Goal: Information Seeking & Learning: Learn about a topic

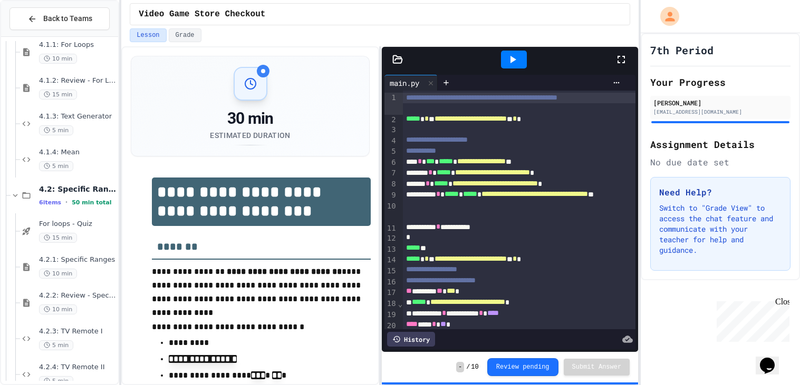
scroll to position [927, 0]
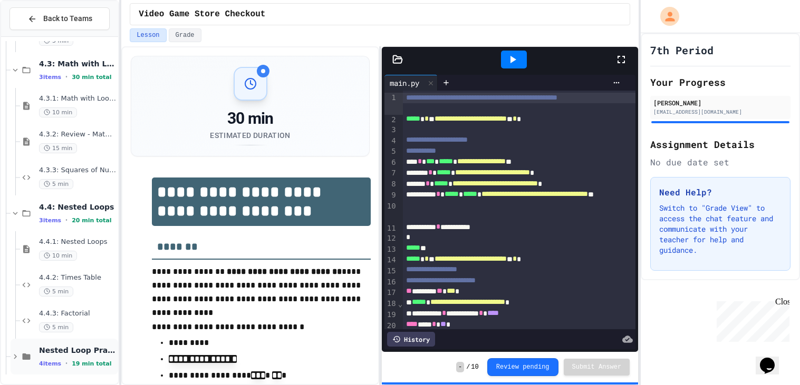
click at [97, 358] on div "Nested Loop Practice 4 items • 19 min total" at bounding box center [77, 357] width 77 height 22
click at [90, 354] on span "Nested Loop Practice" at bounding box center [77, 350] width 77 height 9
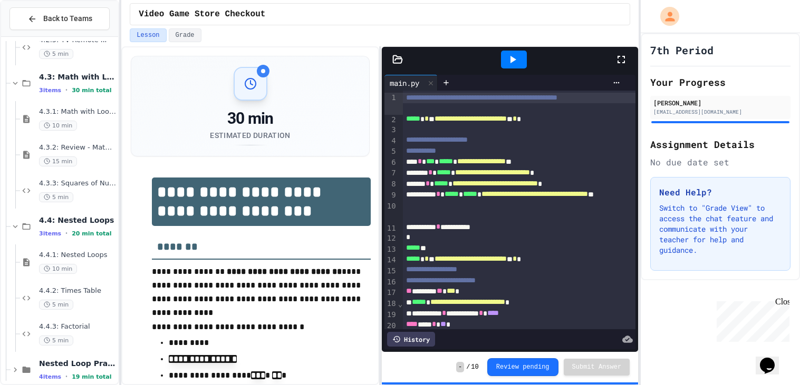
click at [90, 354] on div "Nested Loop Practice 4 items • 19 min total" at bounding box center [65, 370] width 108 height 36
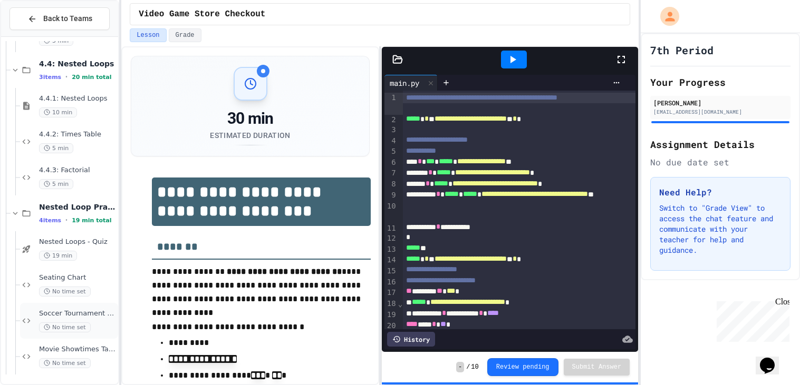
click at [65, 312] on span "Soccer Tournament Schedule" at bounding box center [77, 313] width 77 height 9
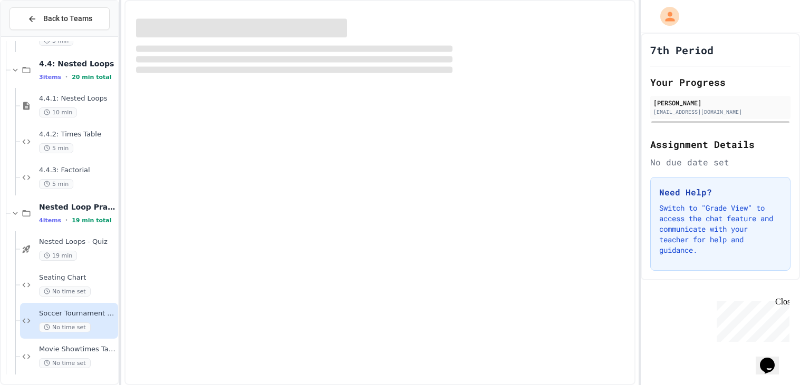
scroll to position [1058, 0]
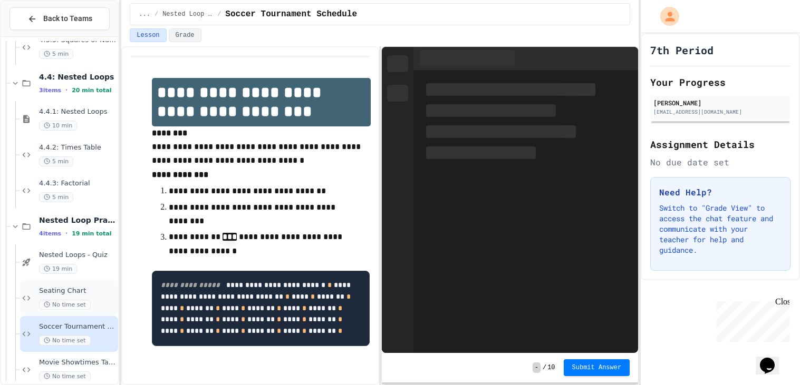
click at [68, 300] on span "No time set" at bounding box center [65, 305] width 52 height 10
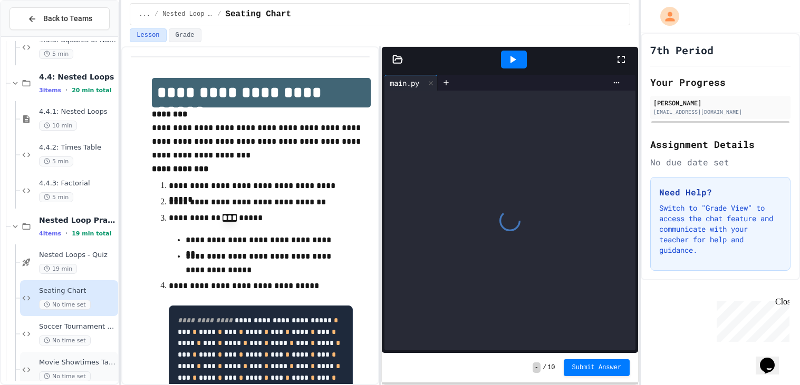
click at [92, 358] on span "Movie Showtimes Table" at bounding box center [77, 362] width 77 height 9
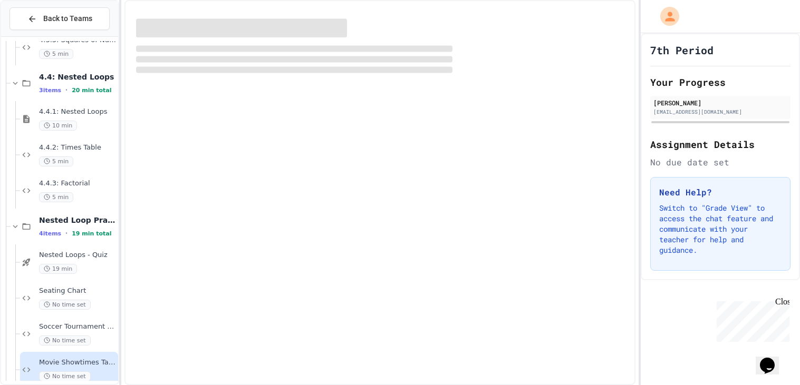
scroll to position [1071, 0]
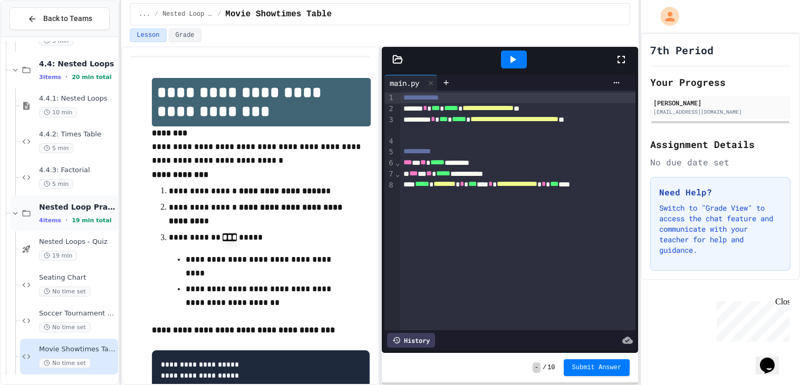
click at [60, 216] on div "4 items • 19 min total" at bounding box center [77, 220] width 77 height 8
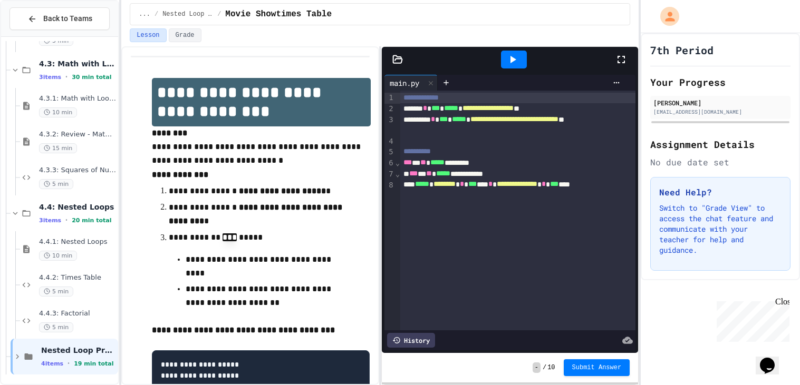
scroll to position [914, 0]
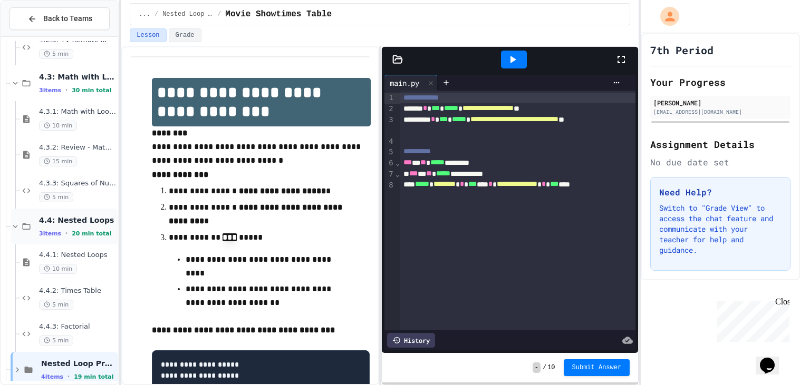
click at [72, 236] on span "20 min total" at bounding box center [92, 233] width 40 height 7
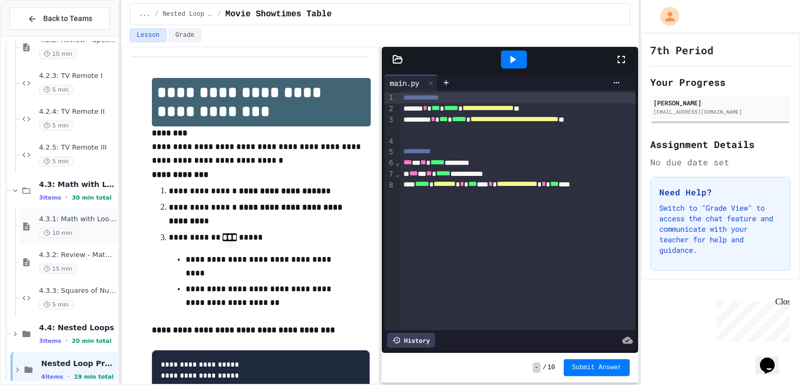
click at [68, 227] on div "4.3.1: Math with Loops 10 min" at bounding box center [77, 226] width 77 height 23
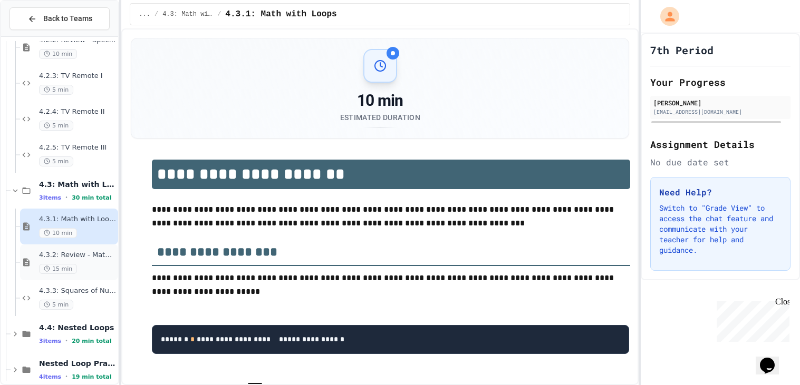
click at [75, 261] on div "4.3.2: Review - Math with Loops 15 min" at bounding box center [77, 262] width 77 height 23
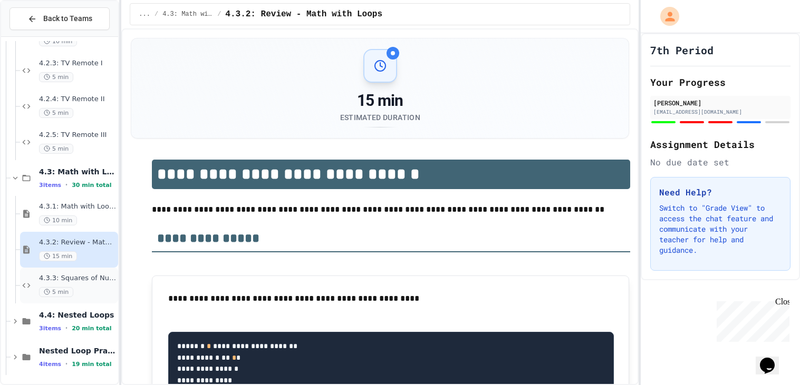
click at [79, 276] on span "4.3.3: Squares of Numbers" at bounding box center [77, 278] width 77 height 9
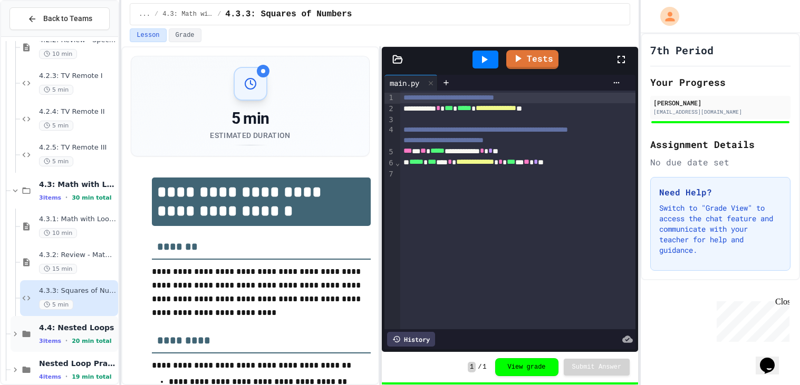
click at [80, 323] on span "4.4: Nested Loops" at bounding box center [77, 327] width 77 height 9
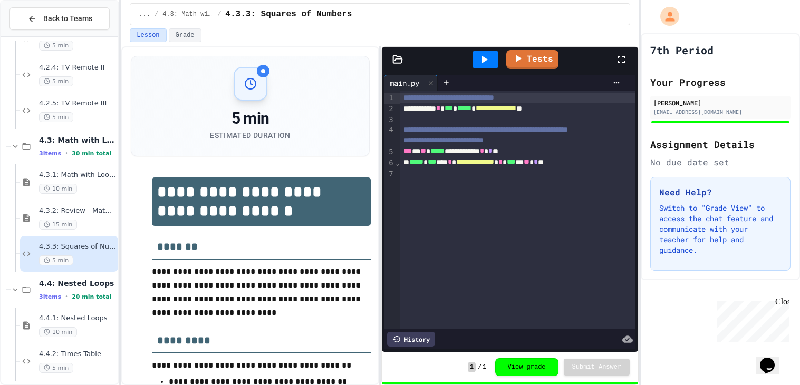
scroll to position [849, 0]
click at [80, 323] on span "4.4.1: Nested Loops" at bounding box center [77, 320] width 77 height 9
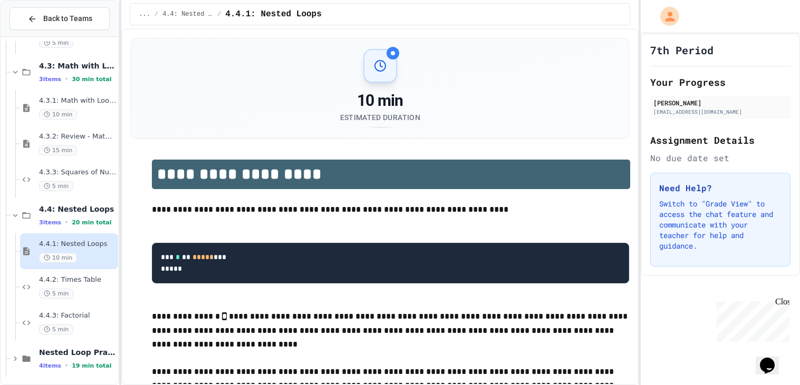
scroll to position [927, 0]
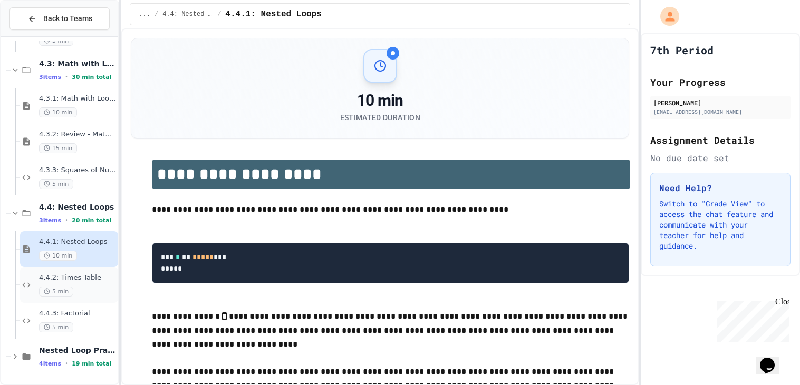
click at [65, 289] on span "5 min" at bounding box center [56, 292] width 34 height 10
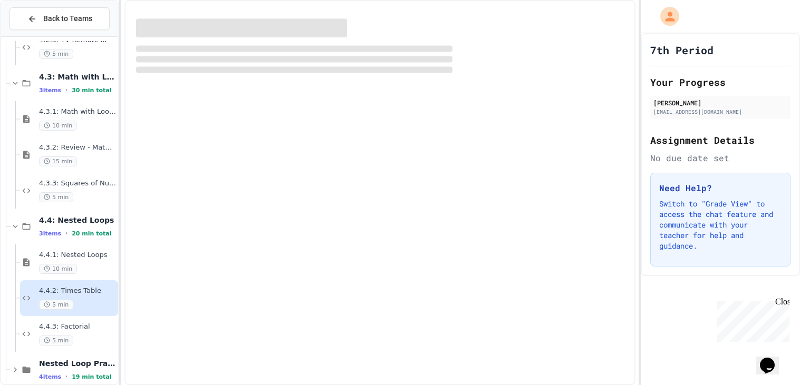
scroll to position [927, 0]
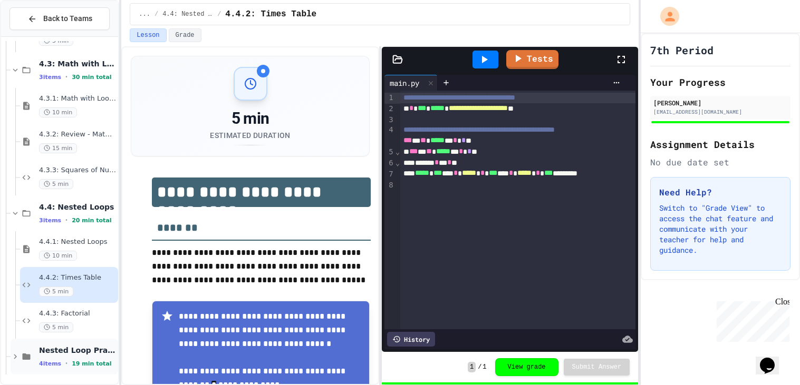
click at [78, 367] on div "4 items • 19 min total" at bounding box center [77, 364] width 77 height 8
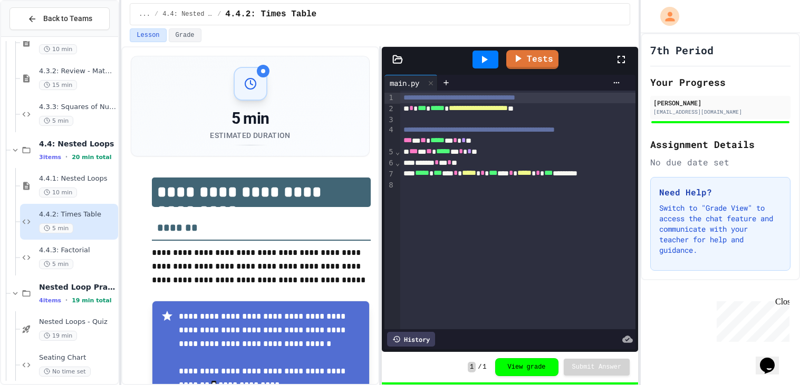
scroll to position [987, 0]
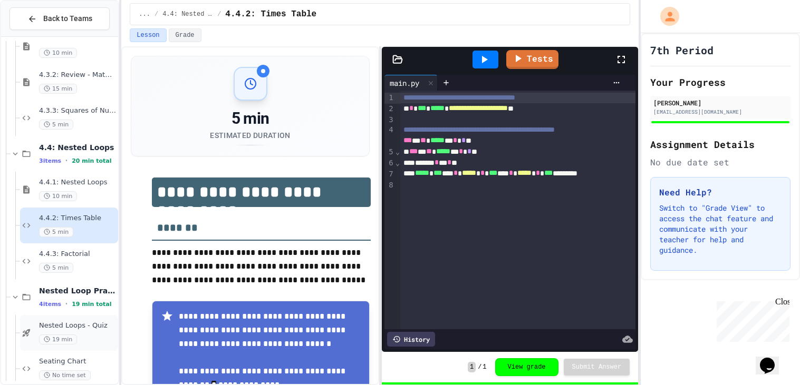
click at [60, 340] on span "19 min" at bounding box center [58, 340] width 38 height 10
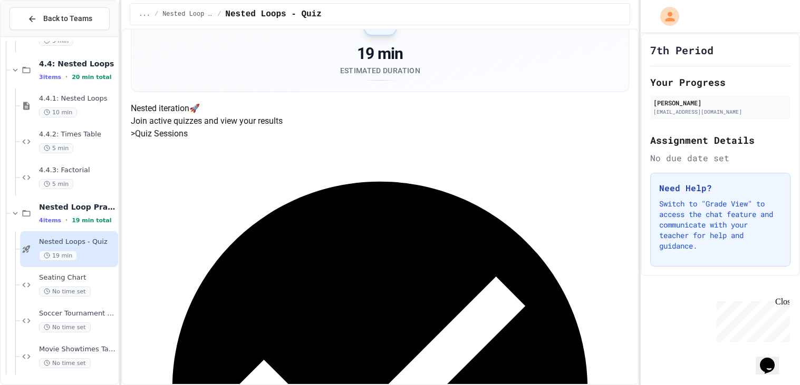
scroll to position [38, 0]
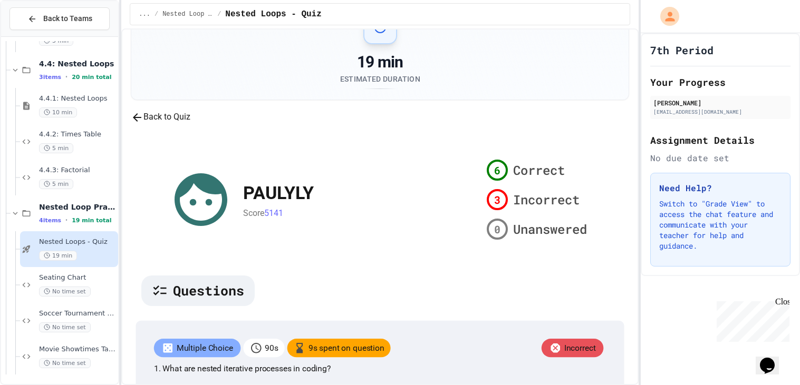
click at [492, 75] on div "19 min Estimated Duration" at bounding box center [380, 50] width 472 height 79
click at [102, 280] on span "Seating Chart" at bounding box center [77, 278] width 77 height 9
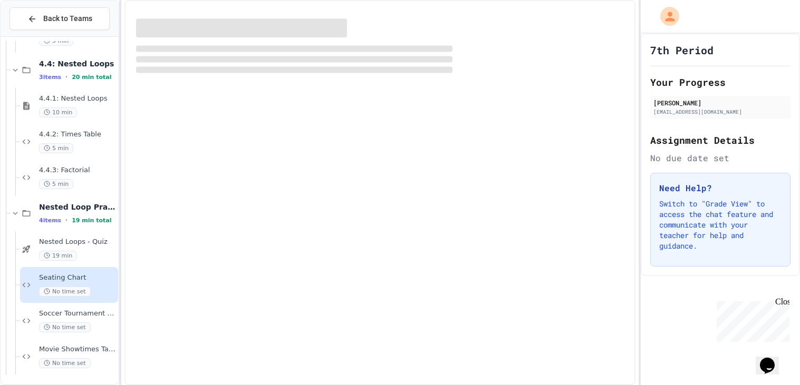
scroll to position [1058, 0]
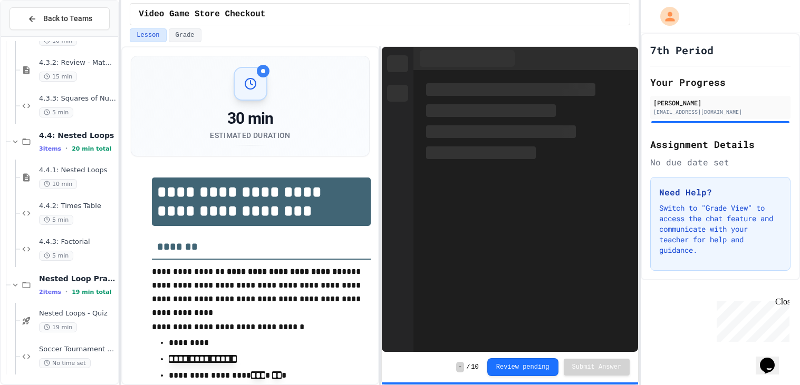
scroll to position [999, 0]
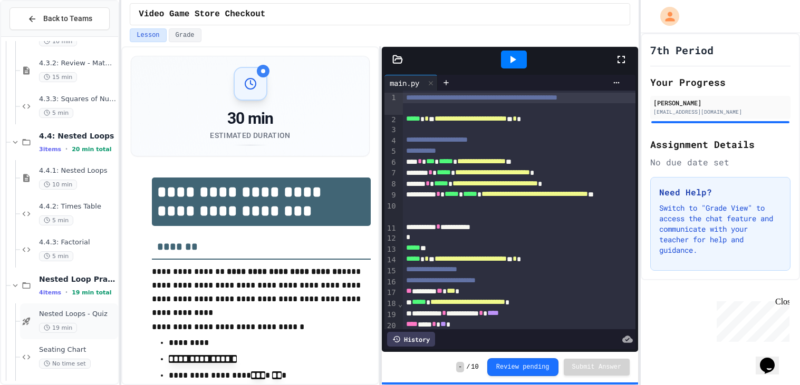
click at [90, 323] on div "19 min" at bounding box center [77, 328] width 77 height 10
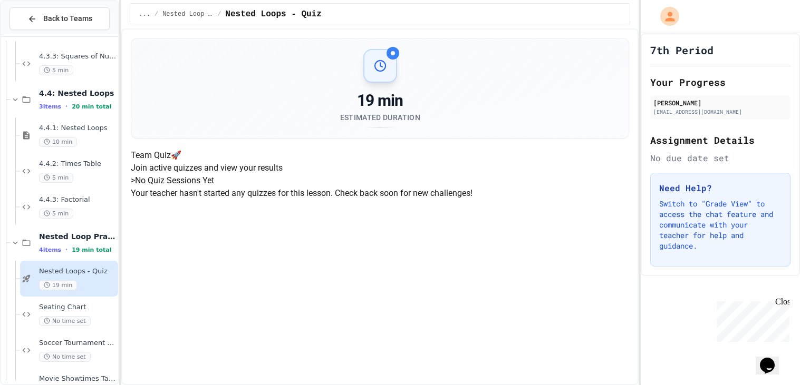
scroll to position [1071, 0]
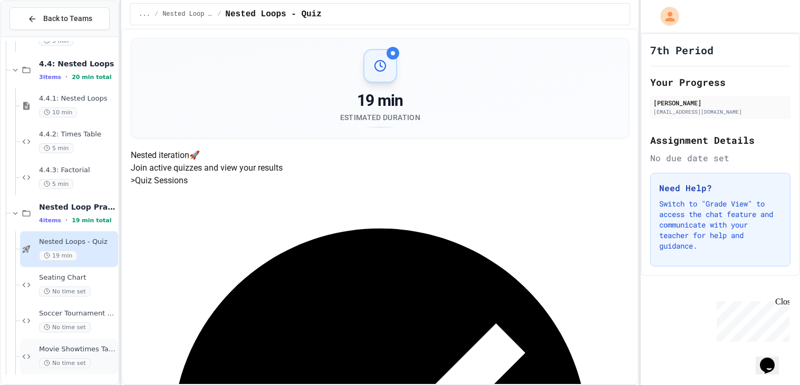
click at [96, 348] on span "Movie Showtimes Table" at bounding box center [77, 349] width 77 height 9
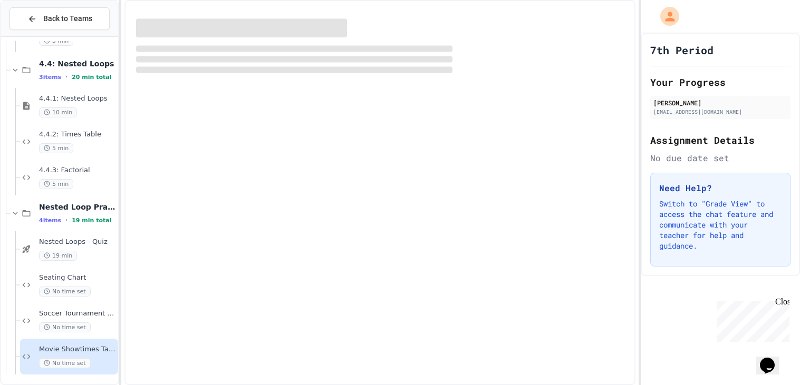
scroll to position [1058, 0]
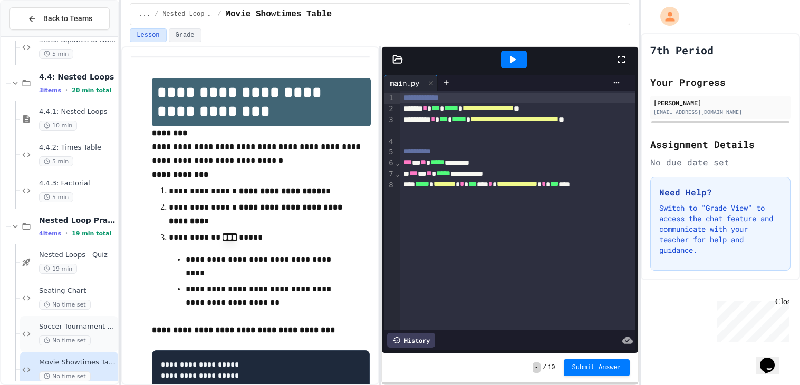
click at [91, 333] on div "Soccer Tournament Schedule No time set" at bounding box center [77, 334] width 77 height 23
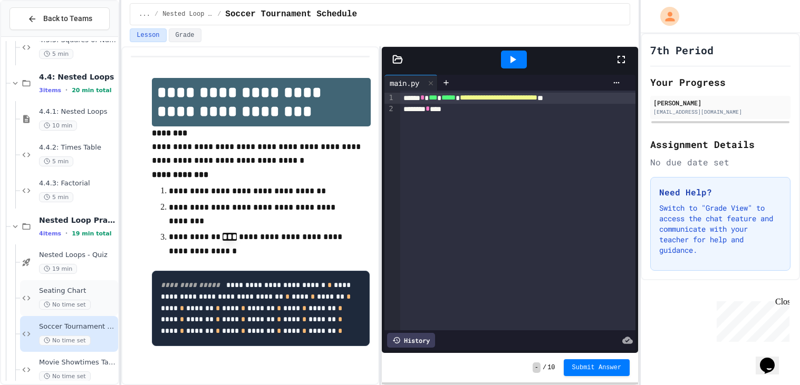
click at [94, 308] on div "No time set" at bounding box center [77, 305] width 77 height 10
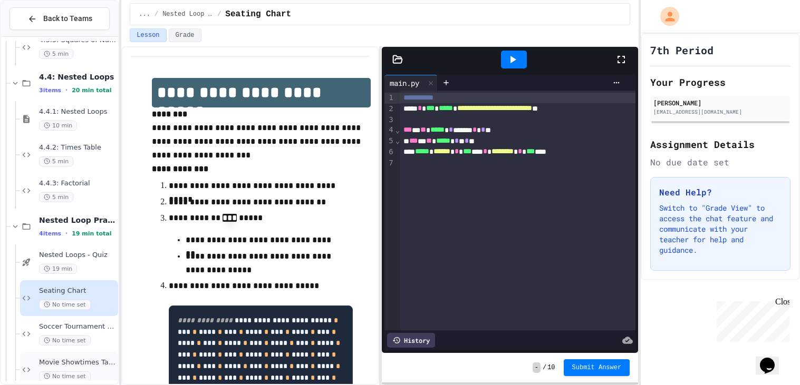
click at [100, 360] on span "Movie Showtimes Table" at bounding box center [77, 362] width 77 height 9
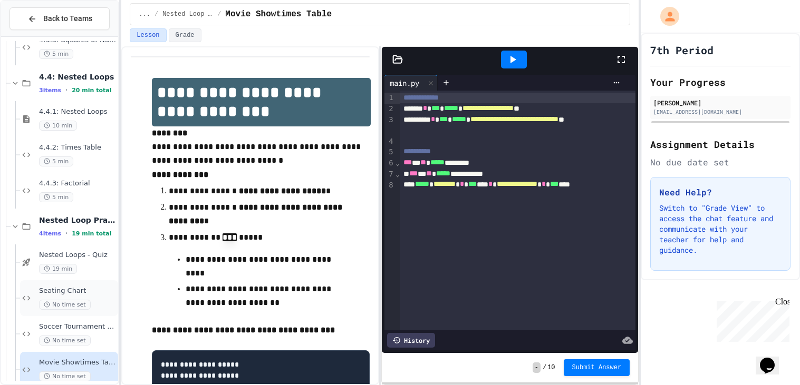
click at [54, 296] on div "Seating Chart No time set" at bounding box center [77, 298] width 77 height 23
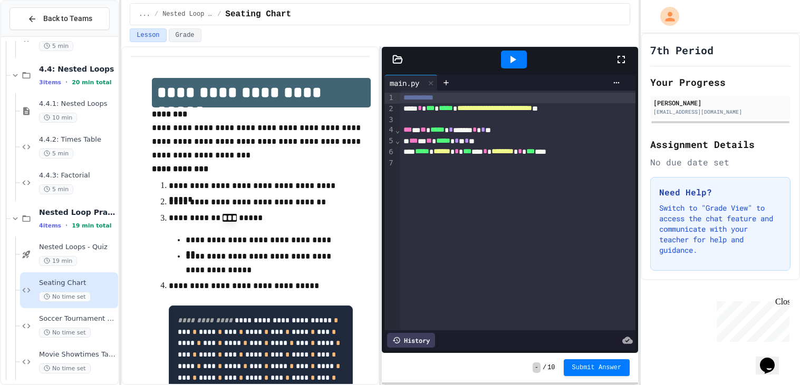
scroll to position [1071, 0]
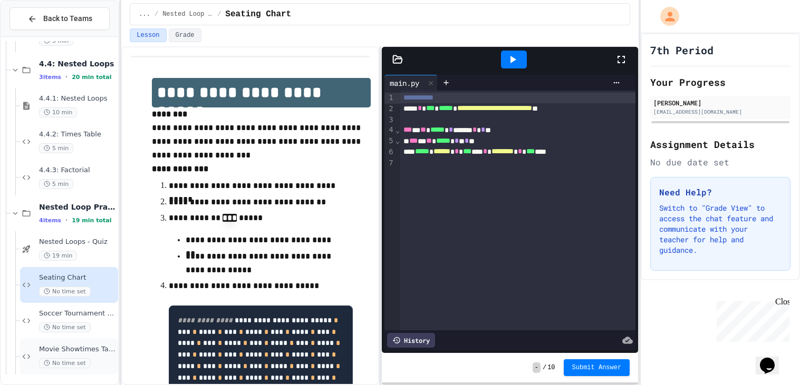
click at [105, 358] on div "No time set" at bounding box center [77, 363] width 77 height 10
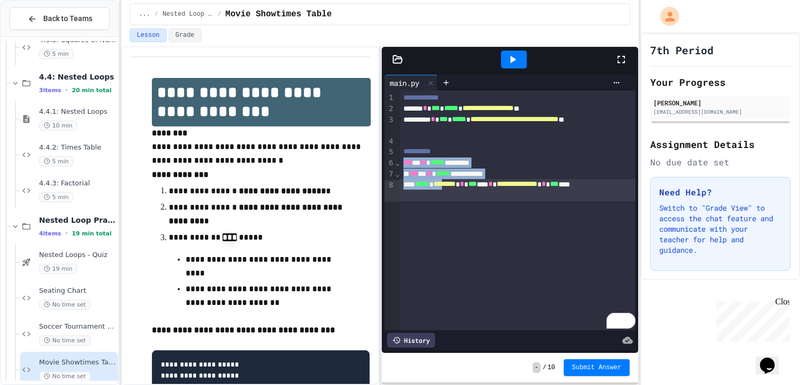
drag, startPoint x: 403, startPoint y: 161, endPoint x: 461, endPoint y: 193, distance: 65.9
click at [461, 193] on div "**********" at bounding box center [517, 211] width 235 height 240
copy div "**********"
click at [595, 371] on span "Submit Answer" at bounding box center [597, 367] width 50 height 8
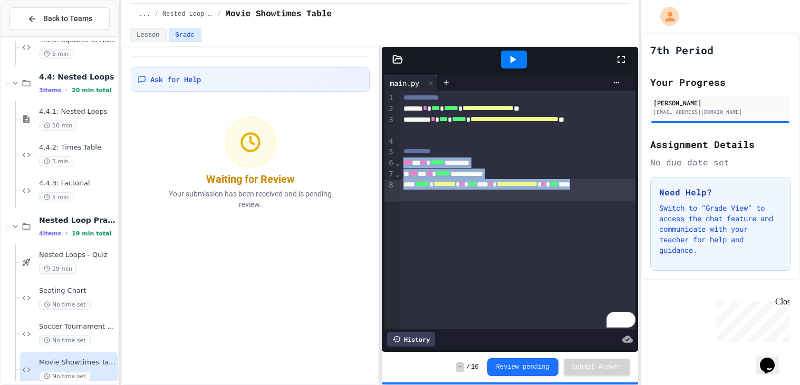
click at [545, 236] on div "**********" at bounding box center [517, 210] width 235 height 239
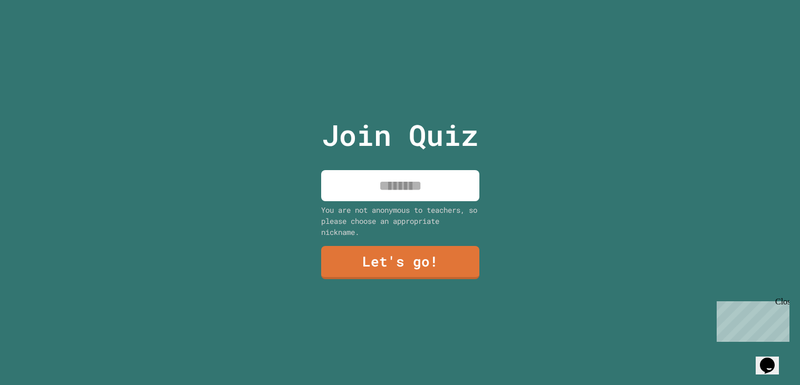
click at [420, 188] on input at bounding box center [400, 185] width 158 height 31
type input "*******"
click at [420, 269] on link "Let's go!" at bounding box center [400, 262] width 158 height 35
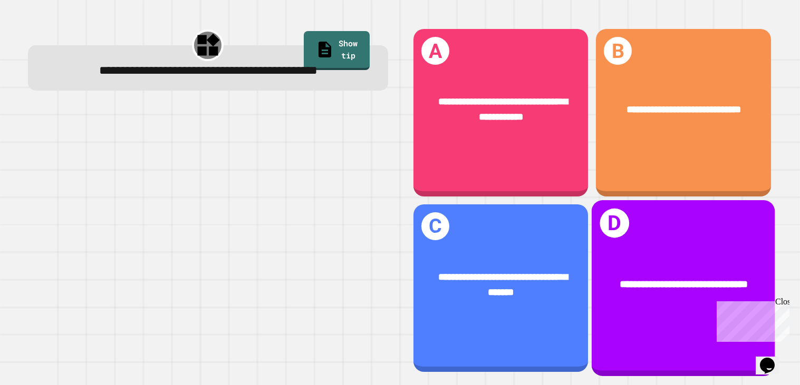
click at [646, 280] on span "**********" at bounding box center [683, 285] width 128 height 10
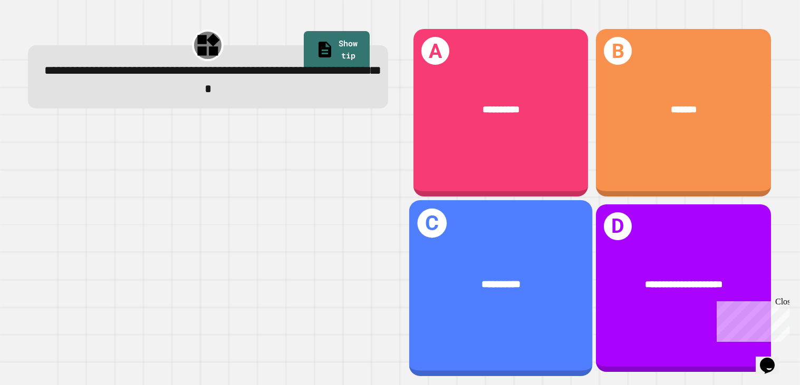
click at [506, 282] on span "**********" at bounding box center [500, 285] width 39 height 10
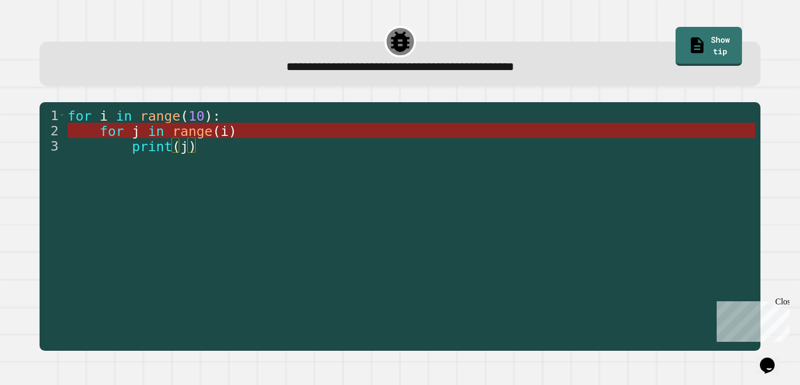
click at [209, 131] on span "range" at bounding box center [192, 131] width 40 height 16
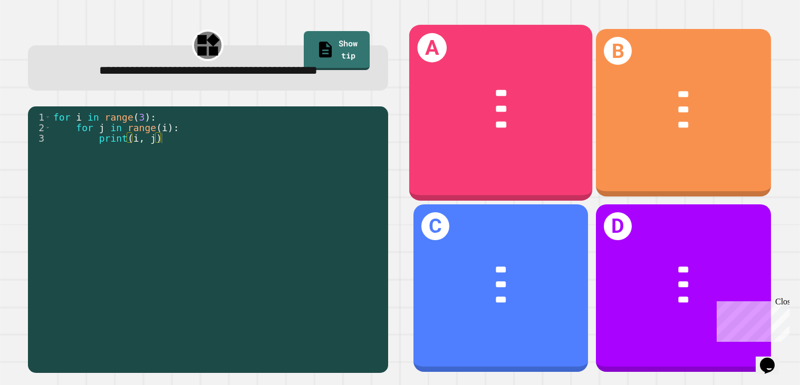
click at [505, 117] on div "***" at bounding box center [501, 110] width 142 height 16
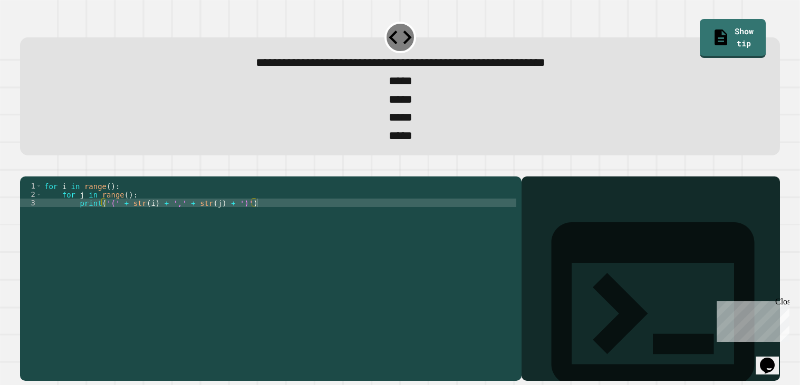
click at [287, 218] on div "for i in range ( ) : for j in range ( ) : print ( '(' + str ( i ) + ',' + str (…" at bounding box center [279, 275] width 474 height 186
click at [25, 168] on button "button" at bounding box center [25, 168] width 0 height 0
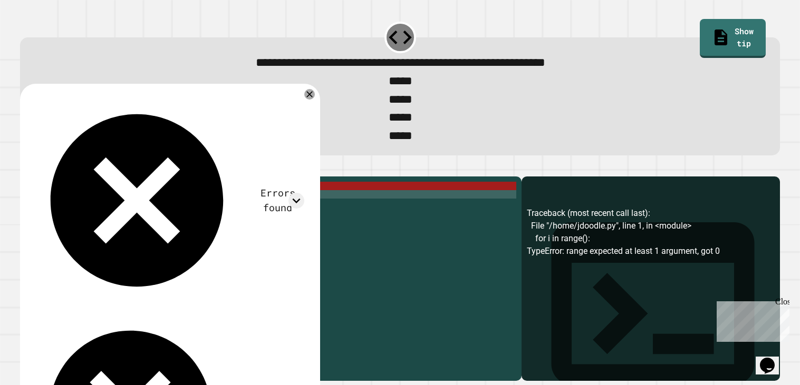
click at [130, 213] on div "for i in range ( ) : for j in range ( ) : print ( '(' + str ( i ) + ',' + str (…" at bounding box center [279, 275] width 474 height 186
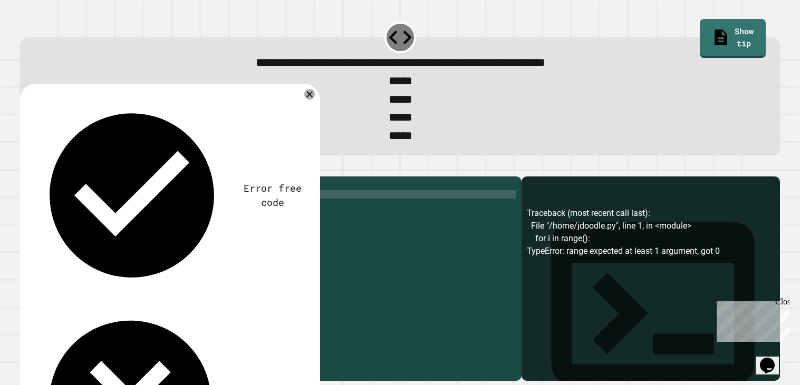
click at [111, 205] on div "for i in range ( ) : for j in range ( i ) : print ( '(' + str ( i ) + ',' + str…" at bounding box center [279, 275] width 474 height 186
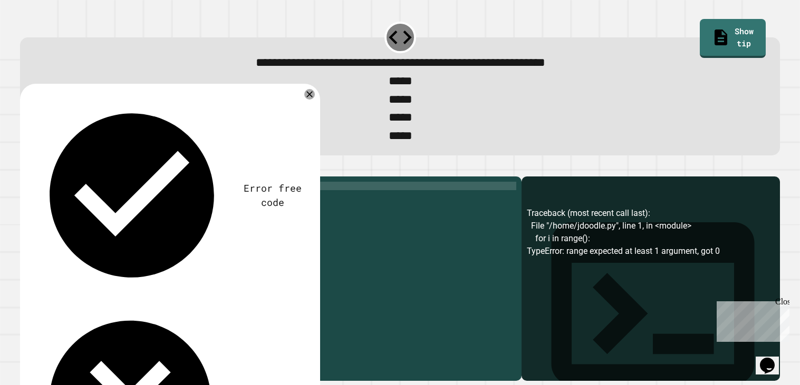
scroll to position [0, 5]
drag, startPoint x: 277, startPoint y: 219, endPoint x: 110, endPoint y: 224, distance: 166.7
click at [110, 224] on div "for i in range ( 4 ) : for j in range ( i ) : print ( '(' + str ( i ) + ',' + s…" at bounding box center [279, 275] width 474 height 186
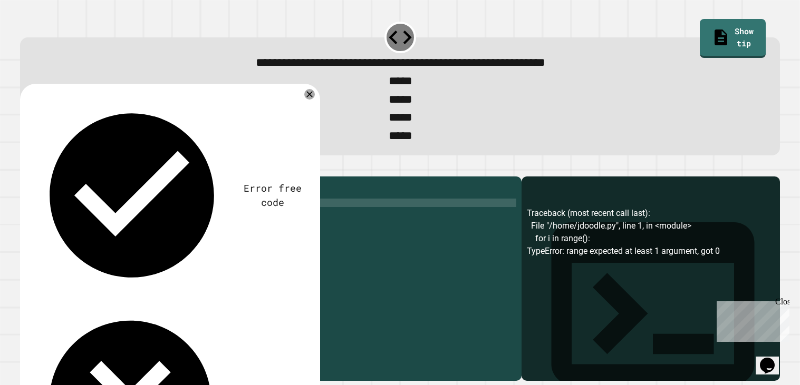
scroll to position [0, 4]
type textarea "**********"
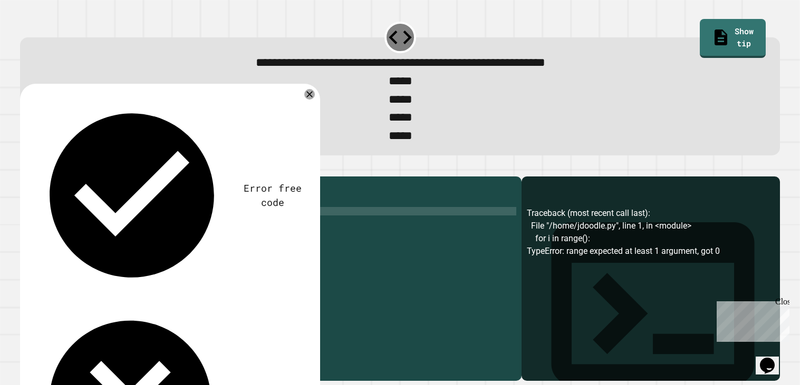
scroll to position [0, 2]
click at [25, 168] on icon "button" at bounding box center [25, 168] width 0 height 0
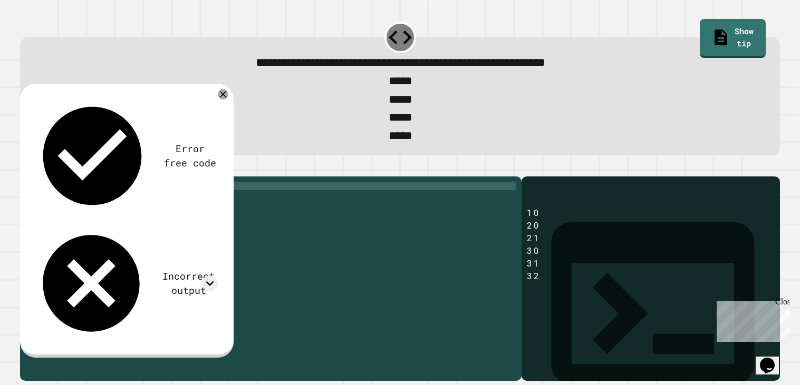
click at [116, 206] on div "for i in range ( 4 ) : for j in range ( i ) : print ( i , j )" at bounding box center [279, 275] width 474 height 186
click at [134, 210] on div "for i in range ( 3 ) : for j in range ( i ) : print ( i , j )" at bounding box center [279, 275] width 474 height 186
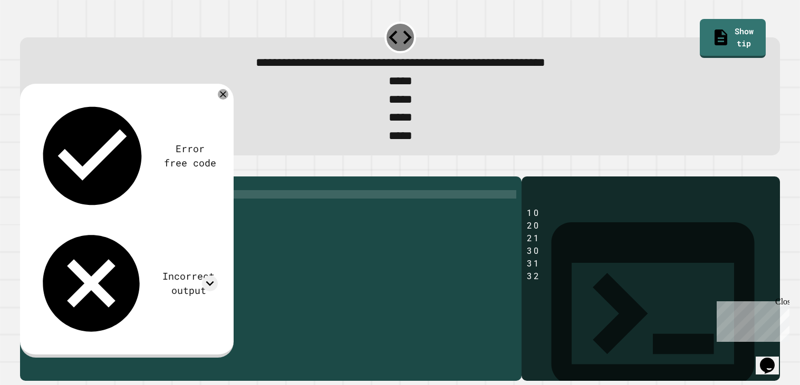
scroll to position [0, 6]
click at [116, 221] on div "for i in range ( 3 ) : for j in range ( 0 ) : print ( i , j )" at bounding box center [279, 275] width 474 height 186
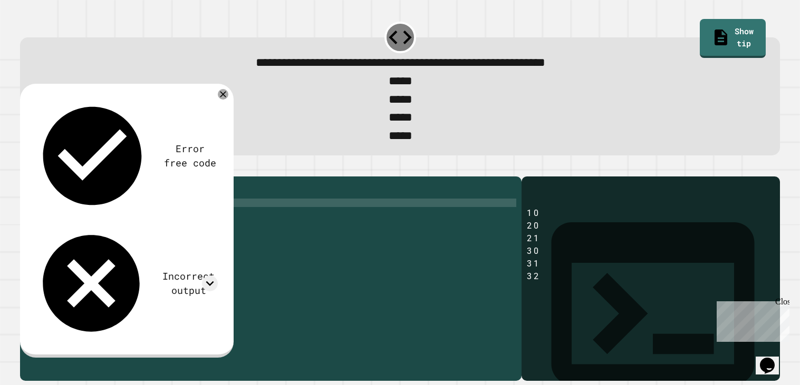
scroll to position [0, 7]
type textarea "**********"
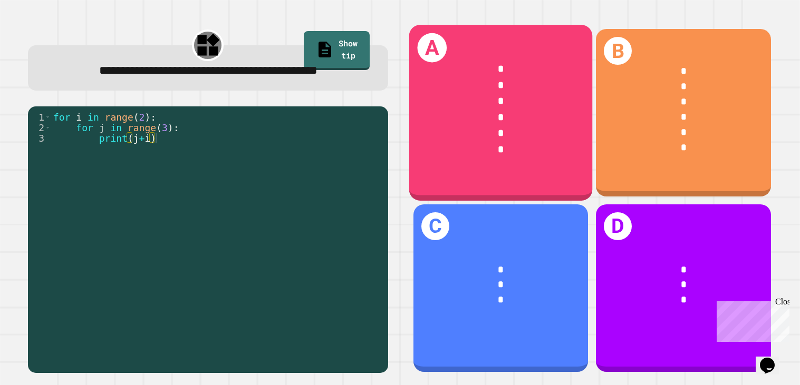
click at [520, 68] on div "*" at bounding box center [501, 70] width 142 height 16
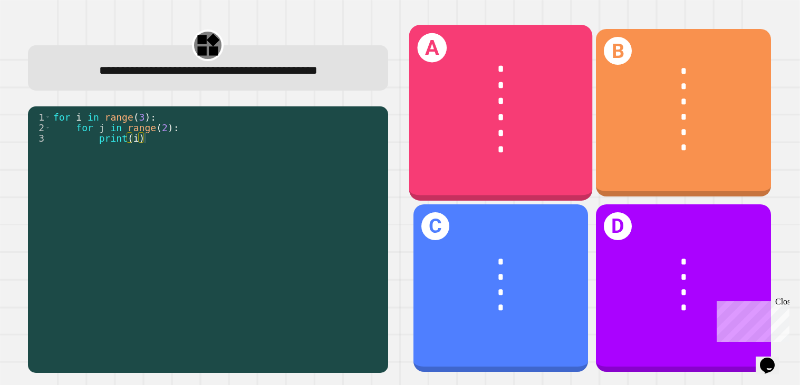
click at [491, 105] on div "*" at bounding box center [501, 102] width 142 height 16
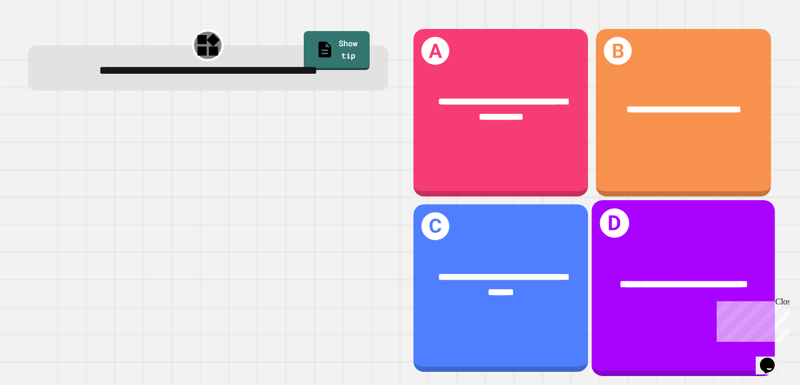
click at [627, 257] on div "**********" at bounding box center [683, 285] width 183 height 57
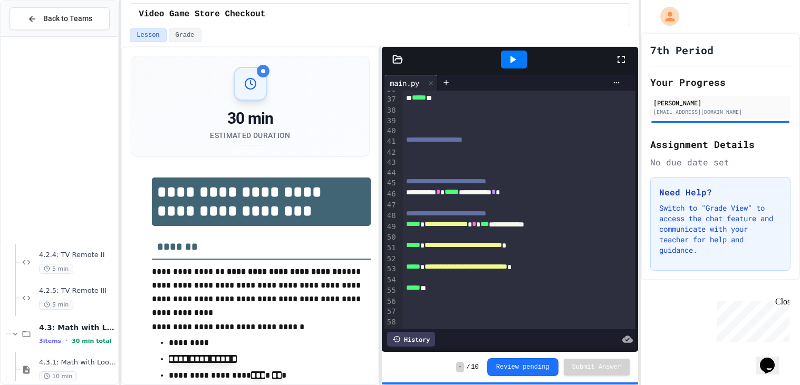
scroll to position [1071, 0]
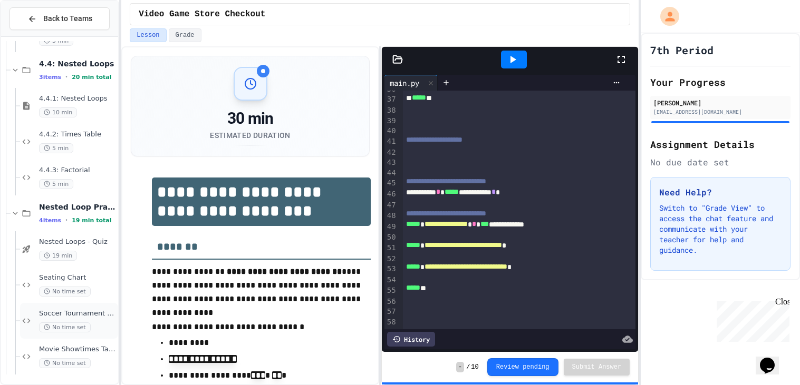
click at [58, 314] on span "Soccer Tournament Schedule" at bounding box center [77, 313] width 77 height 9
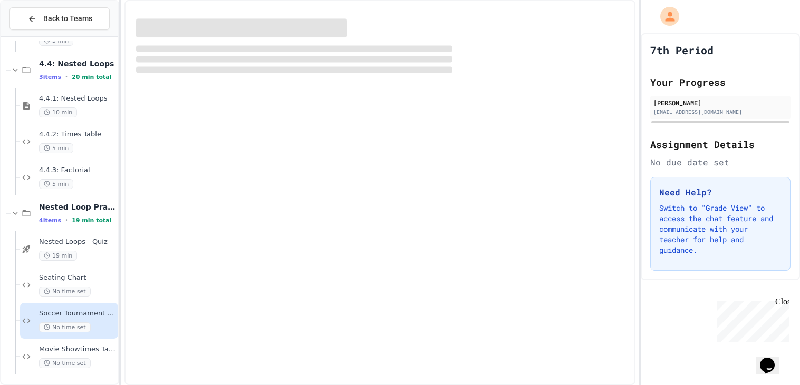
scroll to position [1058, 0]
